Goal: Transaction & Acquisition: Purchase product/service

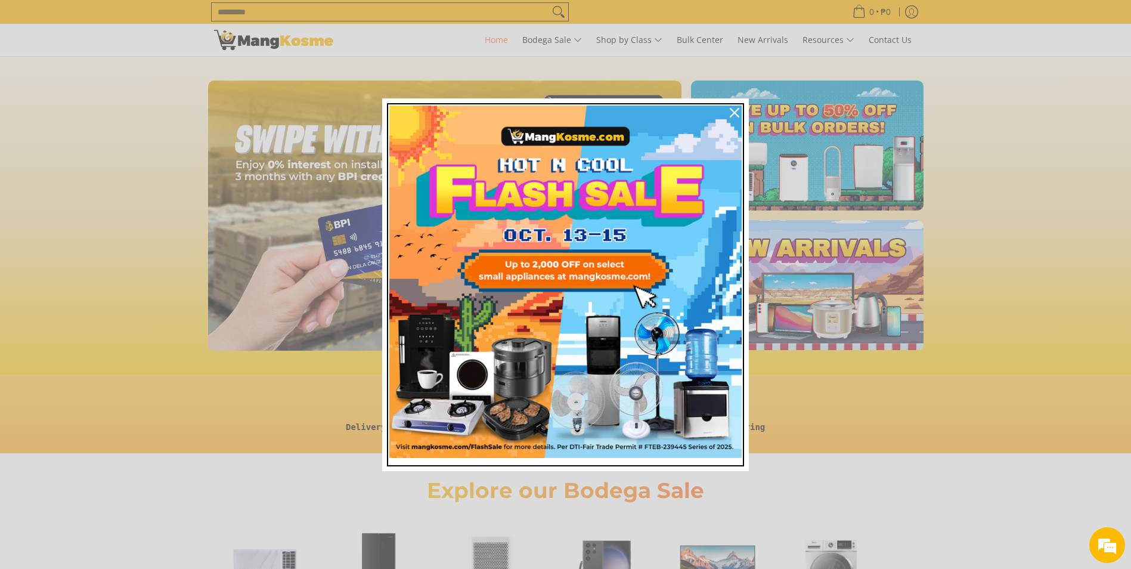
click at [579, 272] on img "Marketing offer form" at bounding box center [565, 282] width 352 height 352
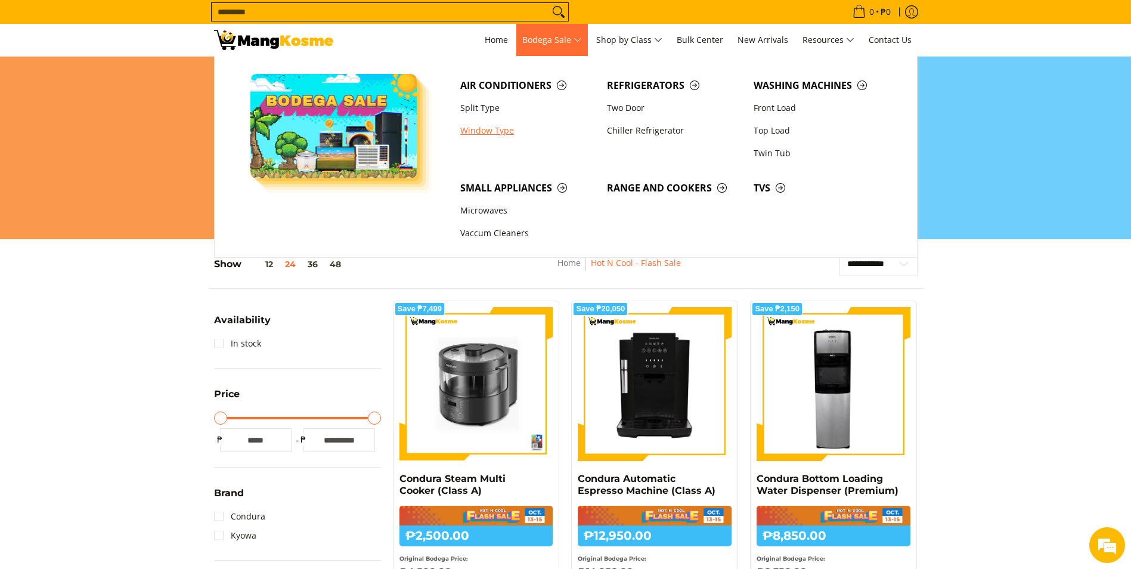
click at [501, 126] on link "Window Type" at bounding box center [527, 130] width 147 height 23
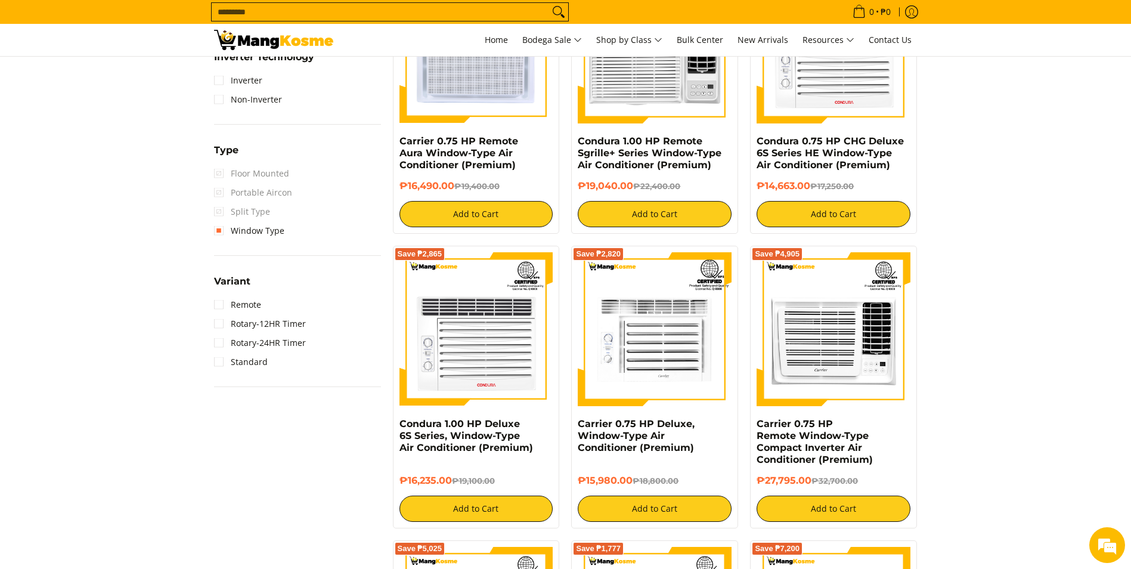
scroll to position [894, 0]
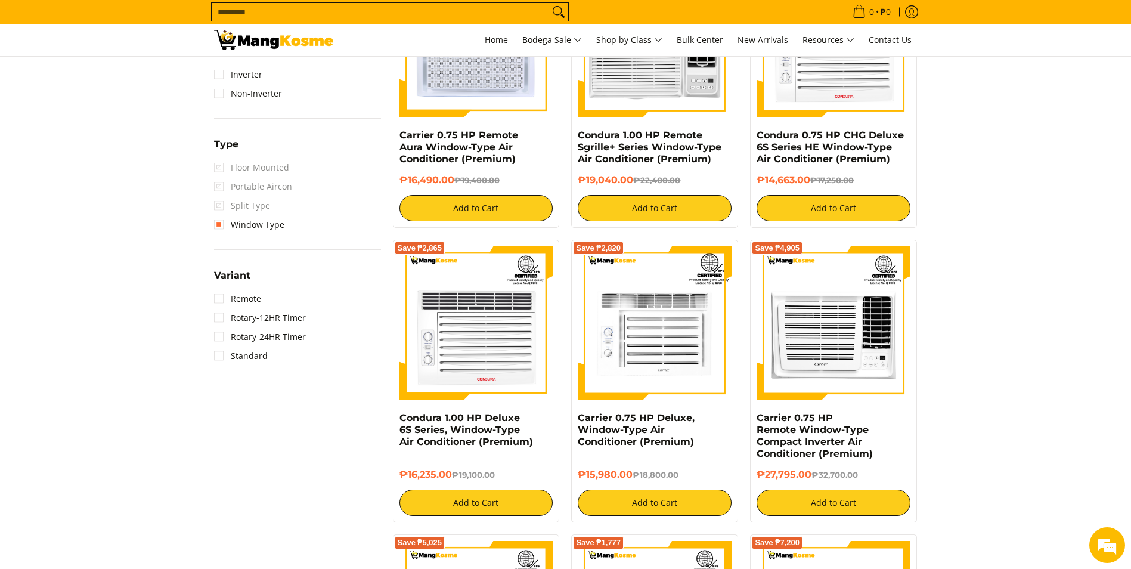
click at [1097, 369] on section "**********" at bounding box center [565, 543] width 1131 height 2449
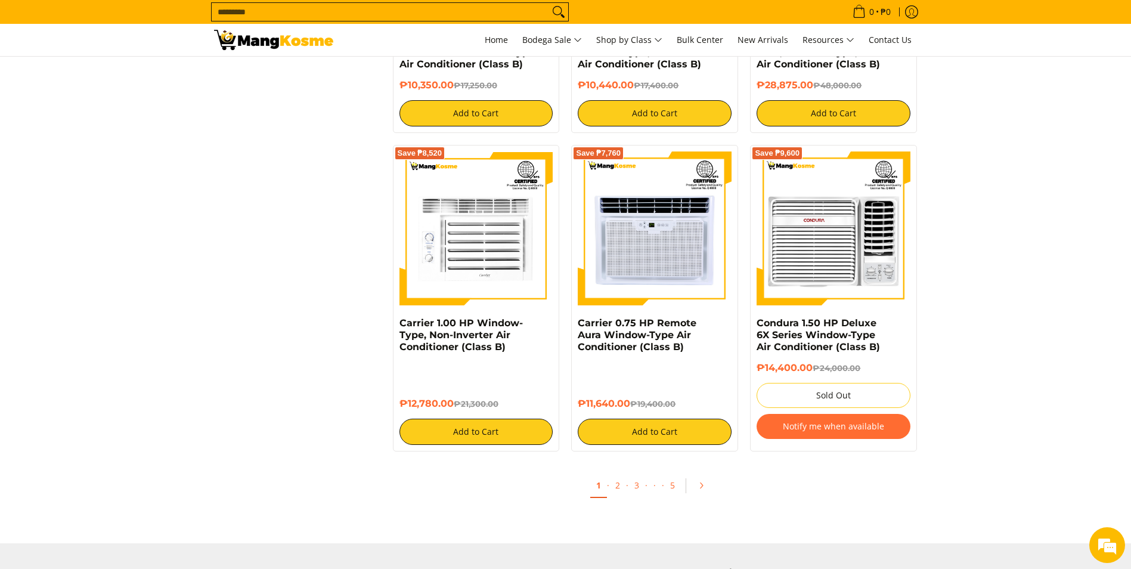
scroll to position [2146, 0]
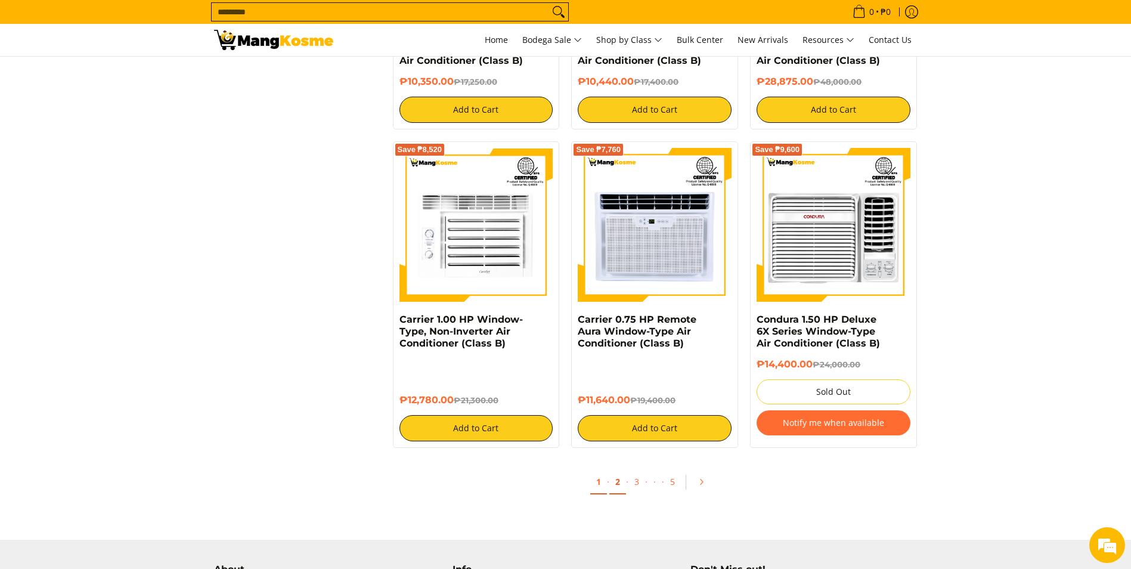
click at [621, 479] on link "2" at bounding box center [617, 482] width 17 height 24
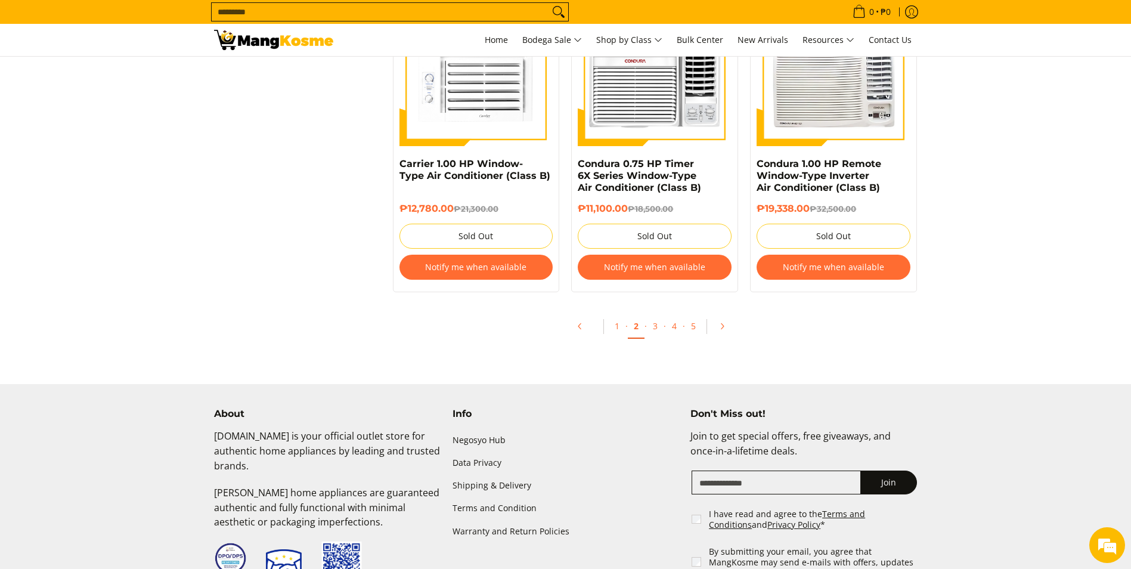
scroll to position [2563, 0]
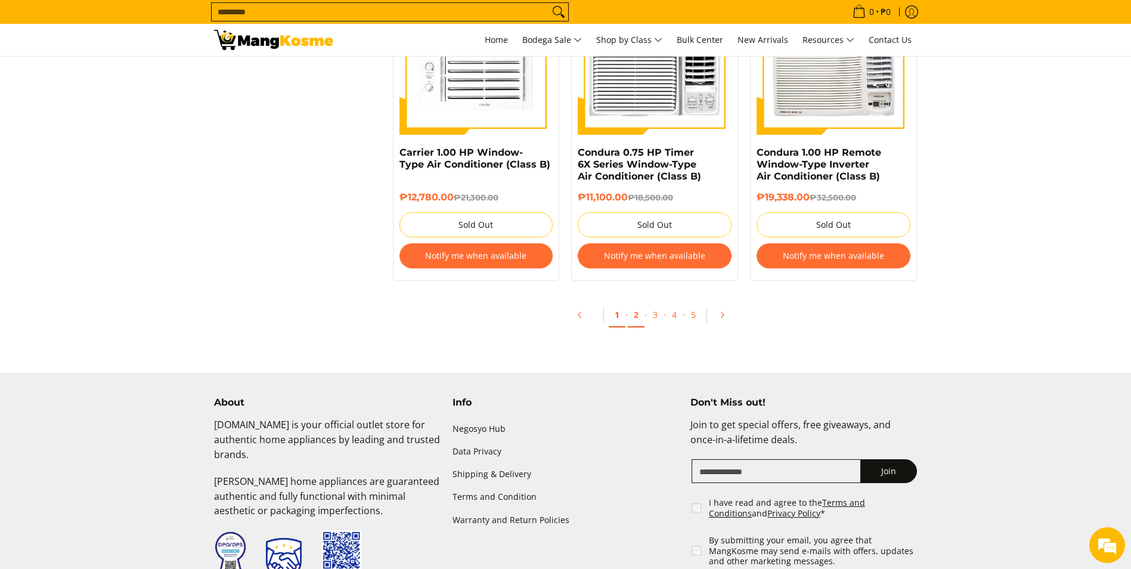
click at [616, 318] on link "1" at bounding box center [617, 315] width 17 height 24
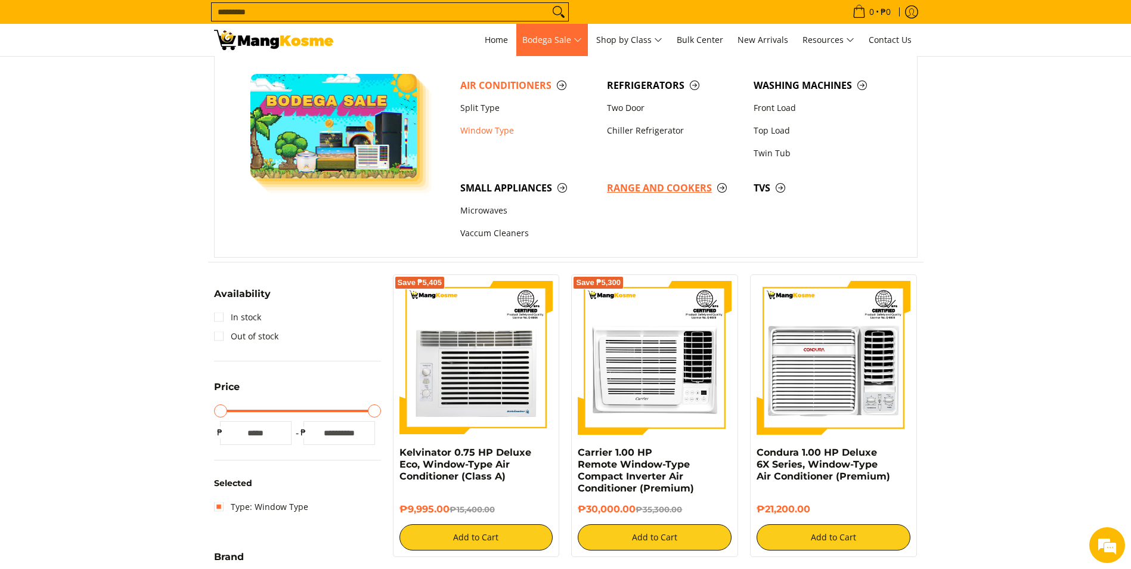
click at [663, 191] on span "Range and Cookers" at bounding box center [674, 188] width 135 height 15
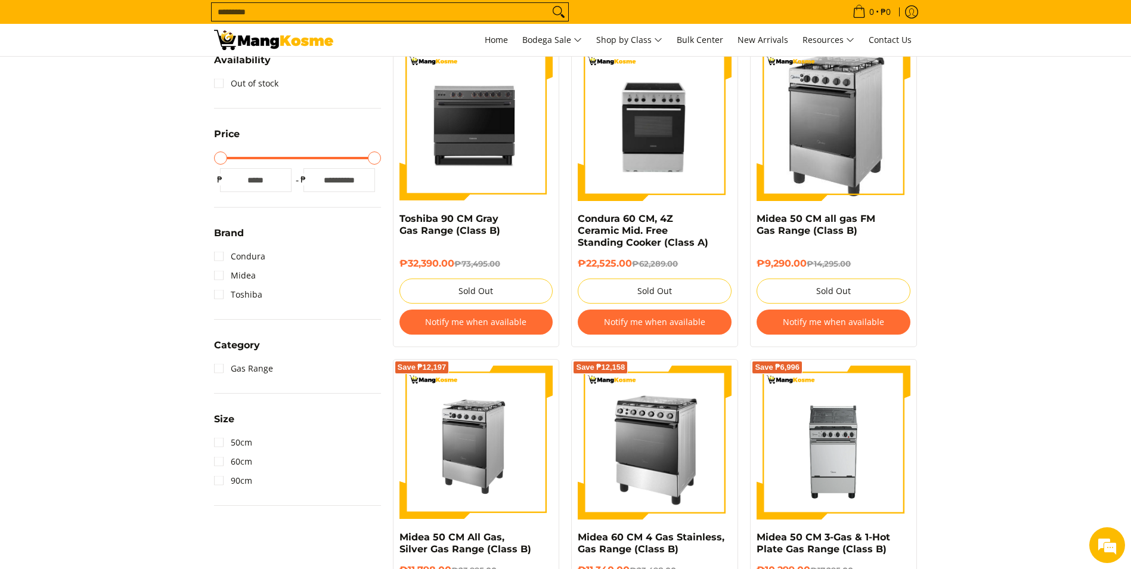
scroll to position [179, 0]
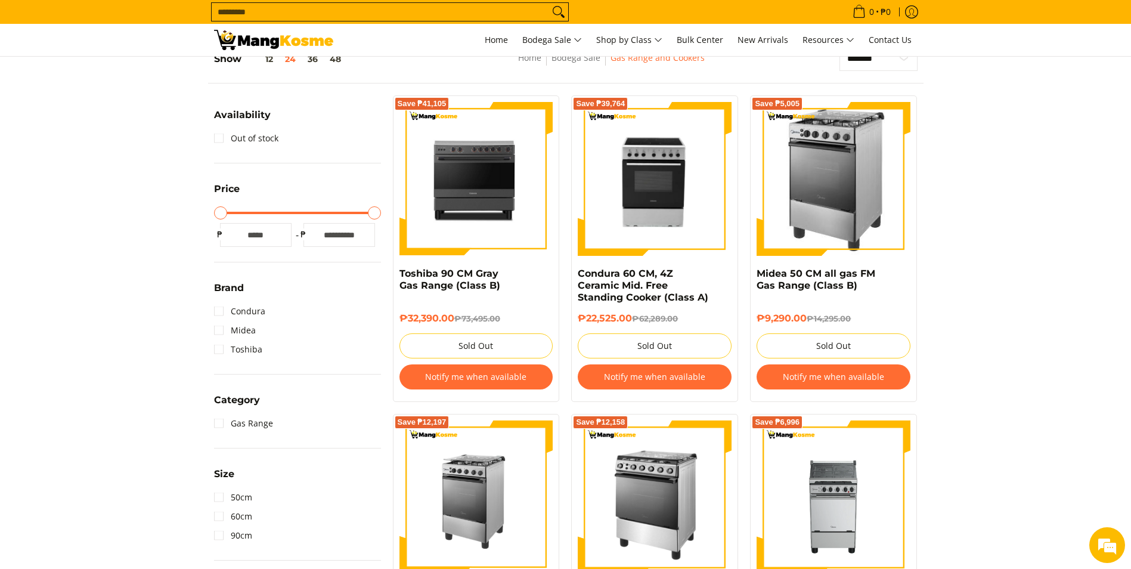
click at [309, 11] on input "Search..." at bounding box center [380, 12] width 337 height 18
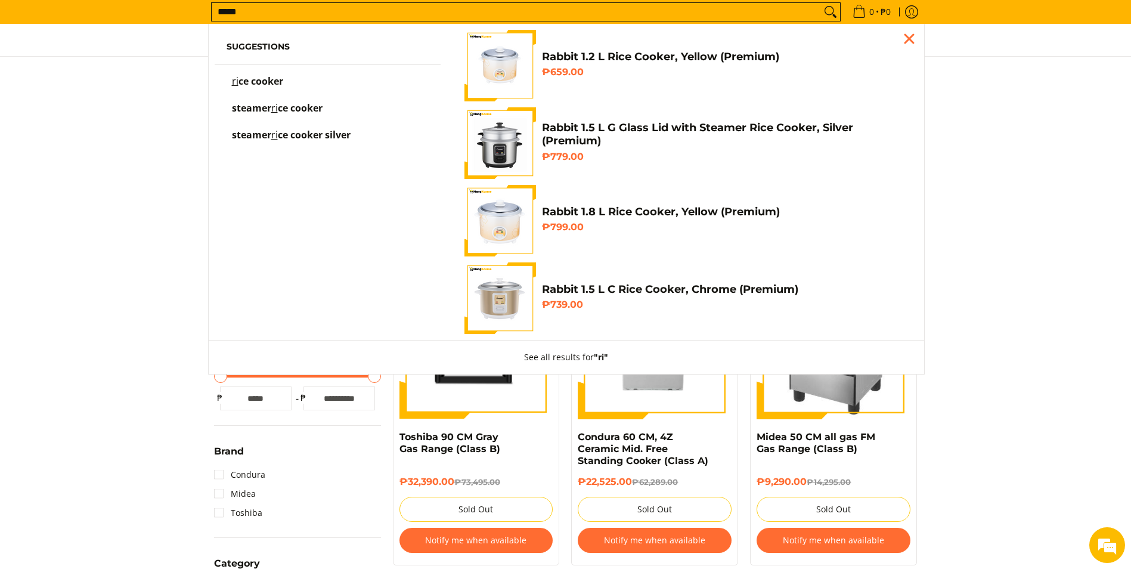
scroll to position [0, 0]
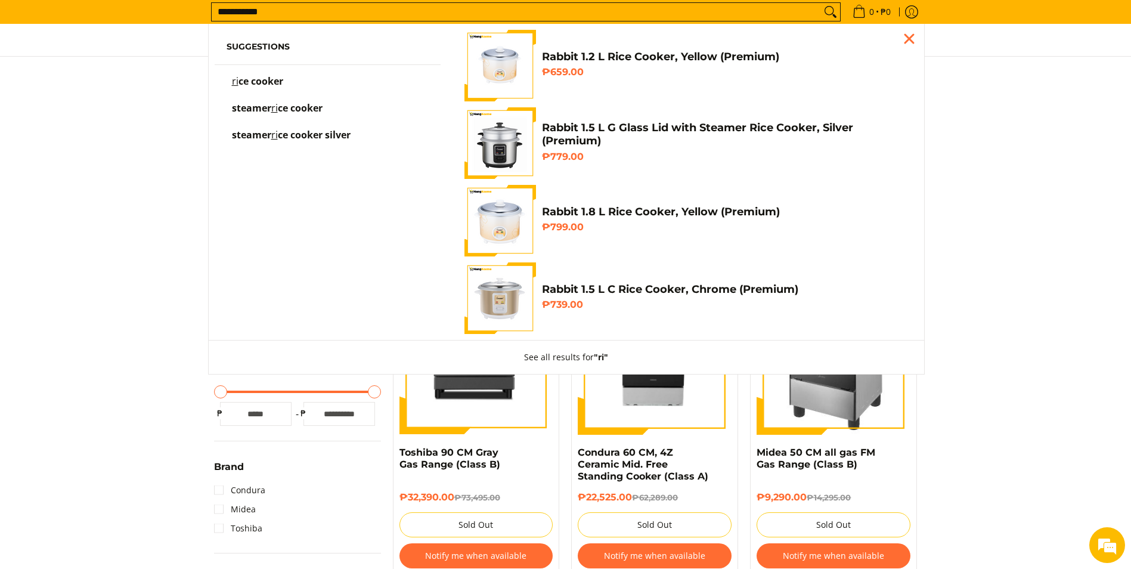
type input "**********"
click at [821, 3] on button "Search" at bounding box center [830, 12] width 19 height 18
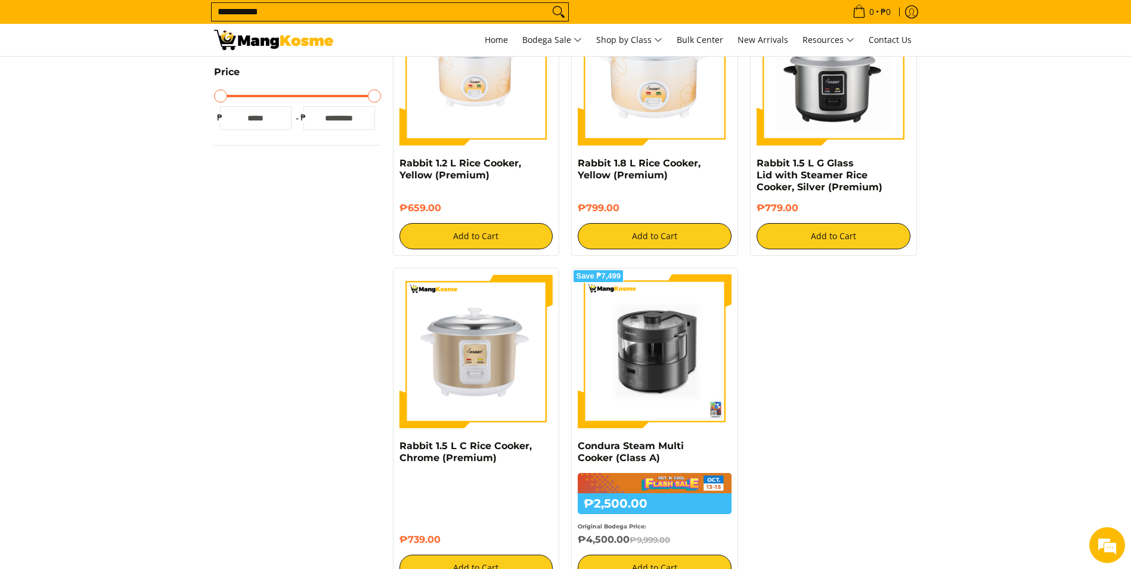
scroll to position [477, 0]
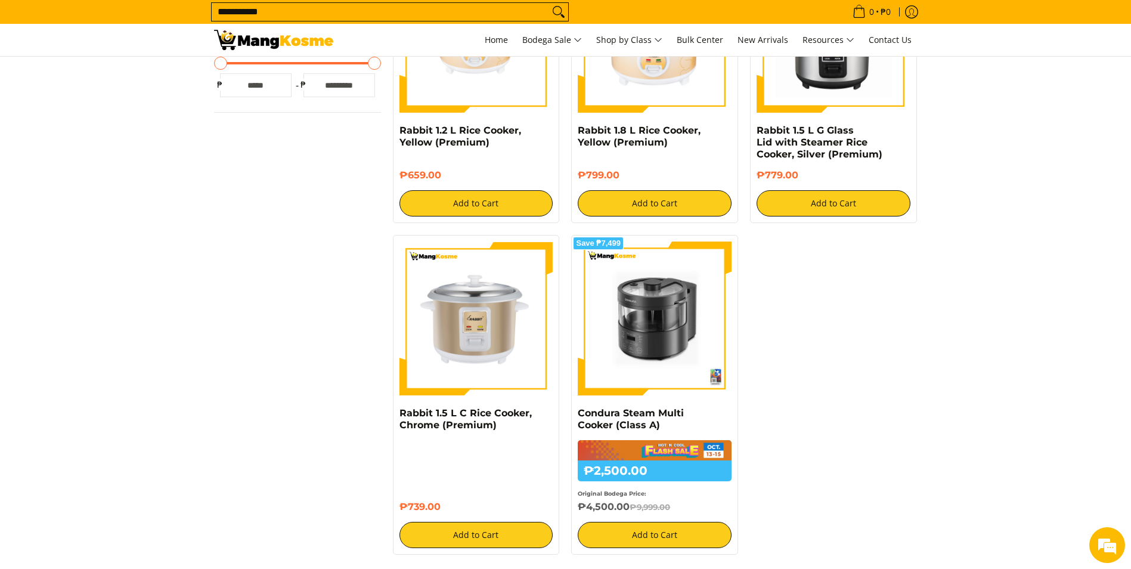
click at [328, 405] on div "Skip to Main Content Your search for "rice cooker" found the following: Sort + …" at bounding box center [565, 530] width 727 height 1308
